Goal: Find specific page/section

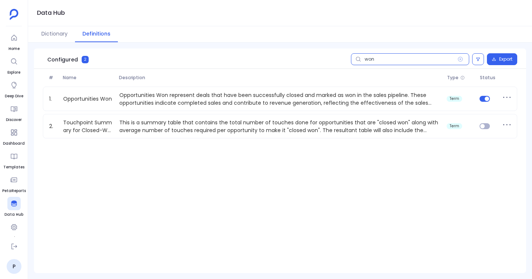
click at [415, 59] on input "won" at bounding box center [410, 59] width 118 height 12
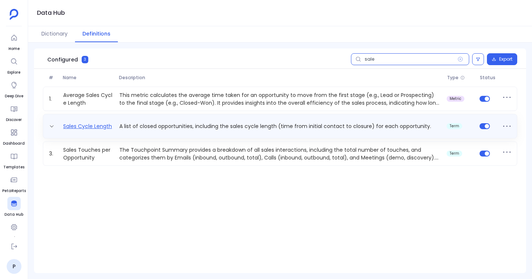
type input "sale"
click at [106, 129] on link "Sales Cycle Length" at bounding box center [87, 126] width 55 height 8
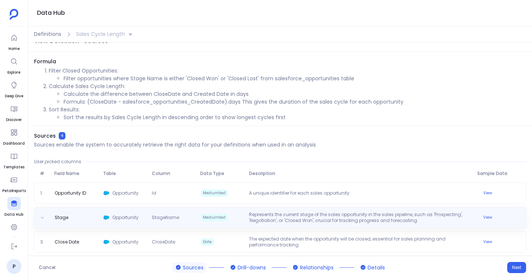
scroll to position [13, 0]
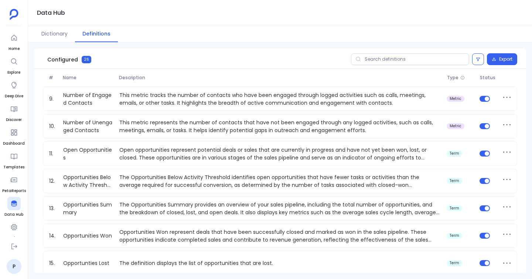
scroll to position [141, 0]
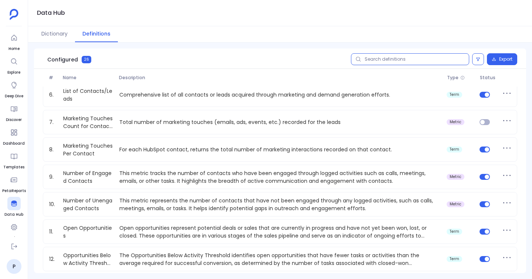
click at [388, 61] on input "text" at bounding box center [410, 59] width 118 height 12
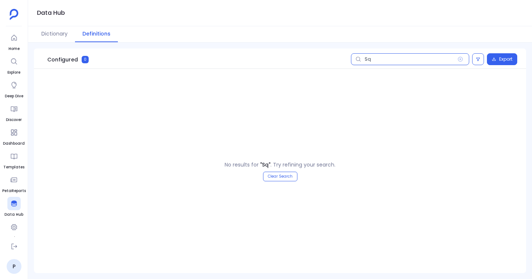
type input "S"
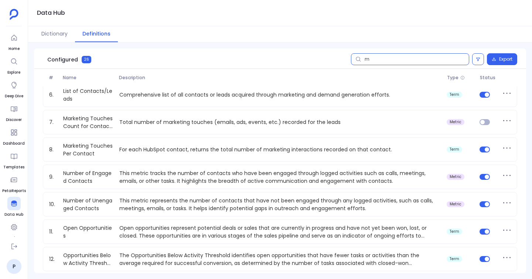
scroll to position [90, 0]
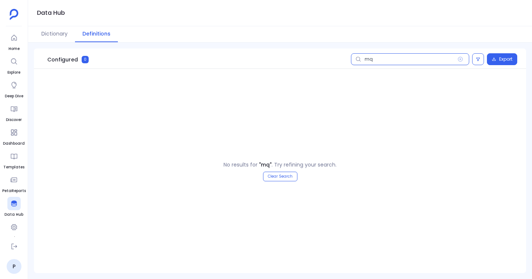
type input "m"
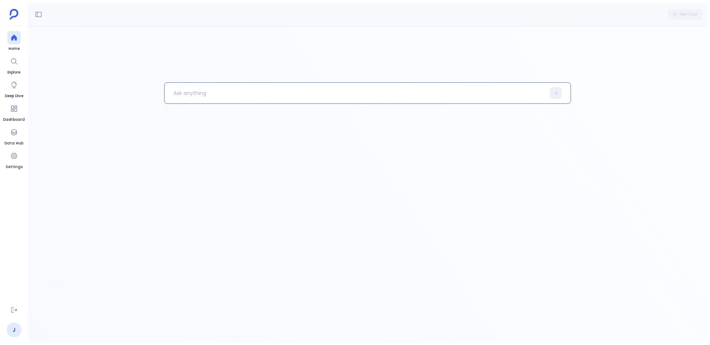
click at [257, 92] on p at bounding box center [355, 93] width 381 height 19
